Goal: Entertainment & Leisure: Consume media (video, audio)

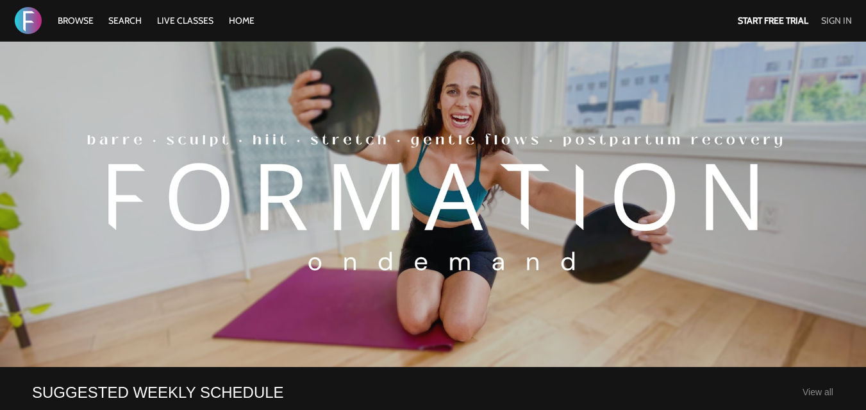
click at [828, 23] on link "Sign In" at bounding box center [837, 21] width 31 height 12
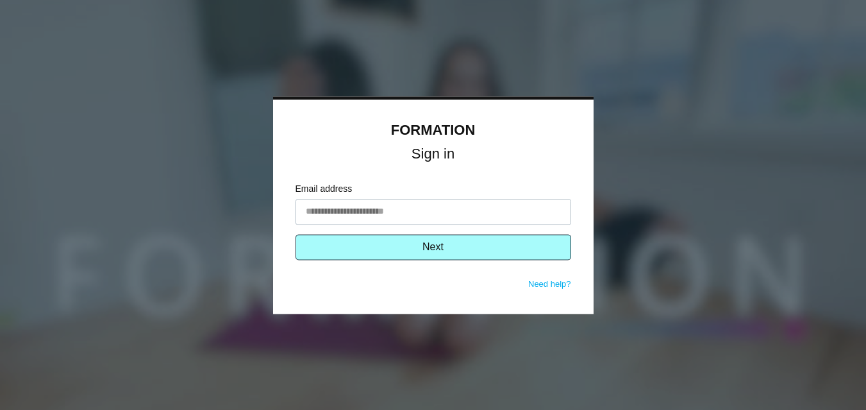
click at [368, 211] on input "Email address" at bounding box center [434, 212] width 276 height 26
type input "**********"
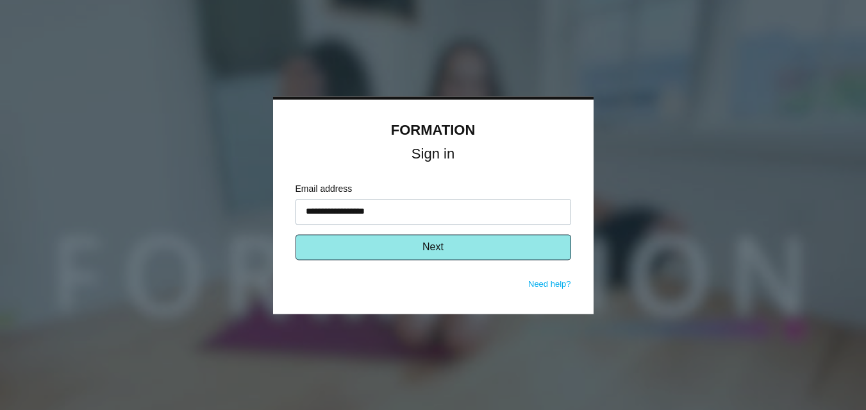
click at [403, 246] on button "Next" at bounding box center [434, 247] width 276 height 26
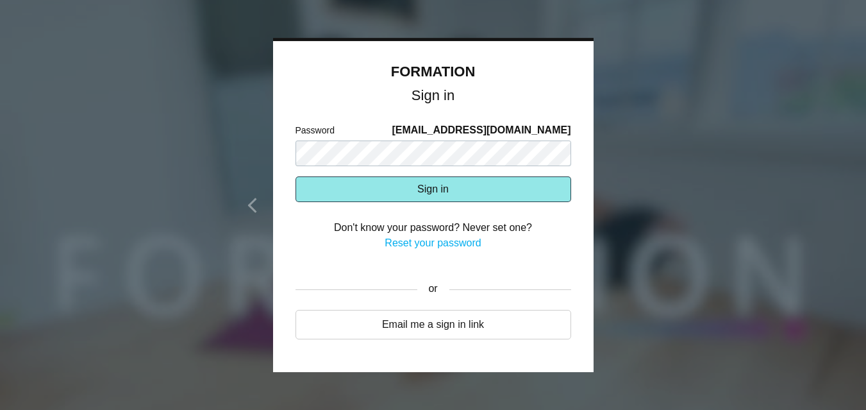
click at [401, 189] on button "Sign in" at bounding box center [434, 189] width 276 height 26
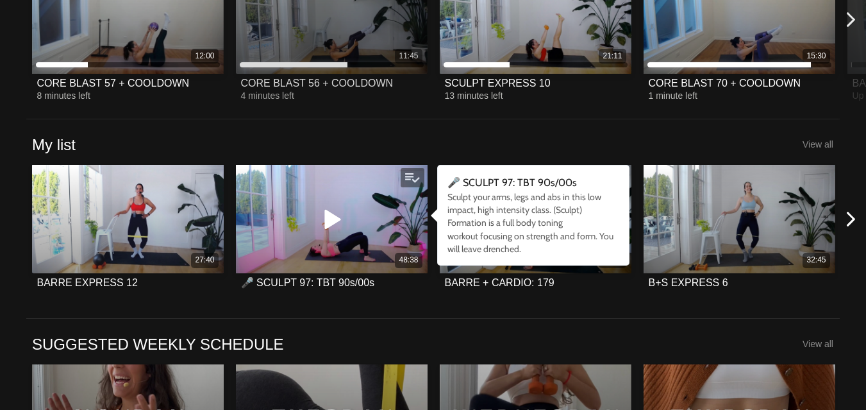
scroll to position [447, 0]
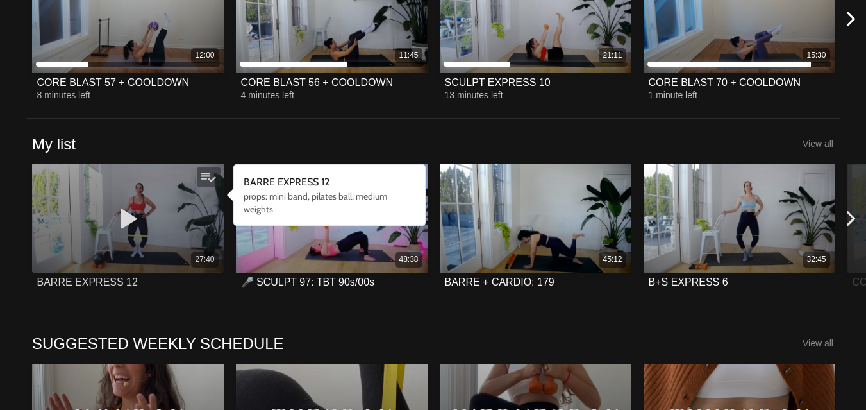
click at [110, 277] on div "BARRE EXPRESS 12" at bounding box center [87, 282] width 101 height 12
